Goal: Transaction & Acquisition: Subscribe to service/newsletter

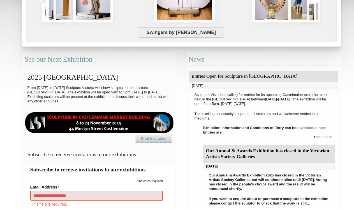
type input "**********"
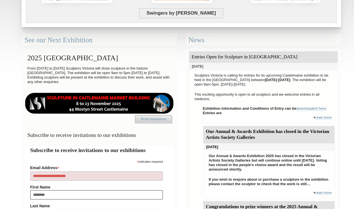
type input "*********"
type input "*"
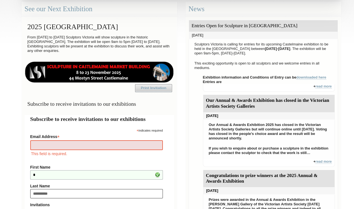
type input "**********"
